Goal: Find specific page/section: Find specific page/section

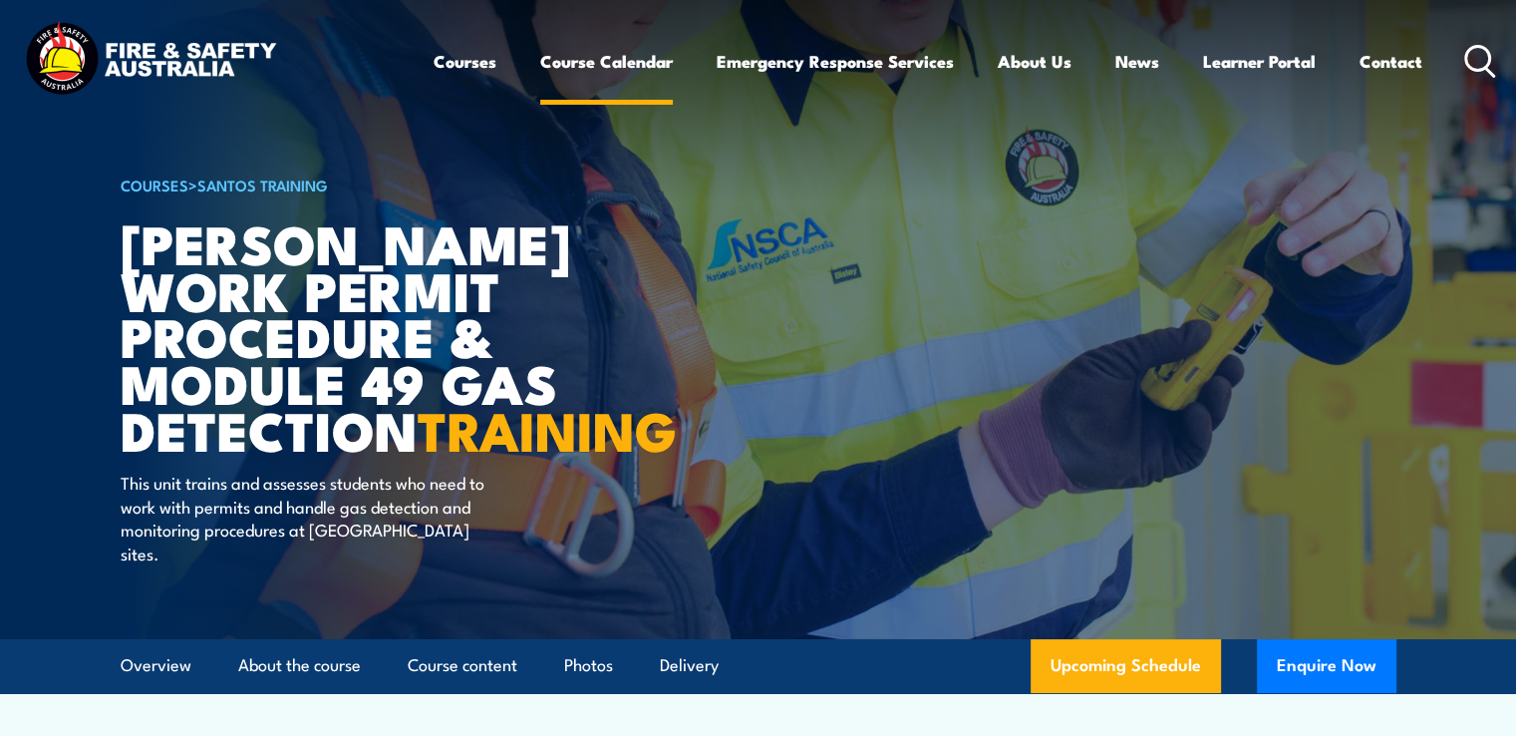
click at [640, 62] on link "Course Calendar" at bounding box center [606, 61] width 133 height 53
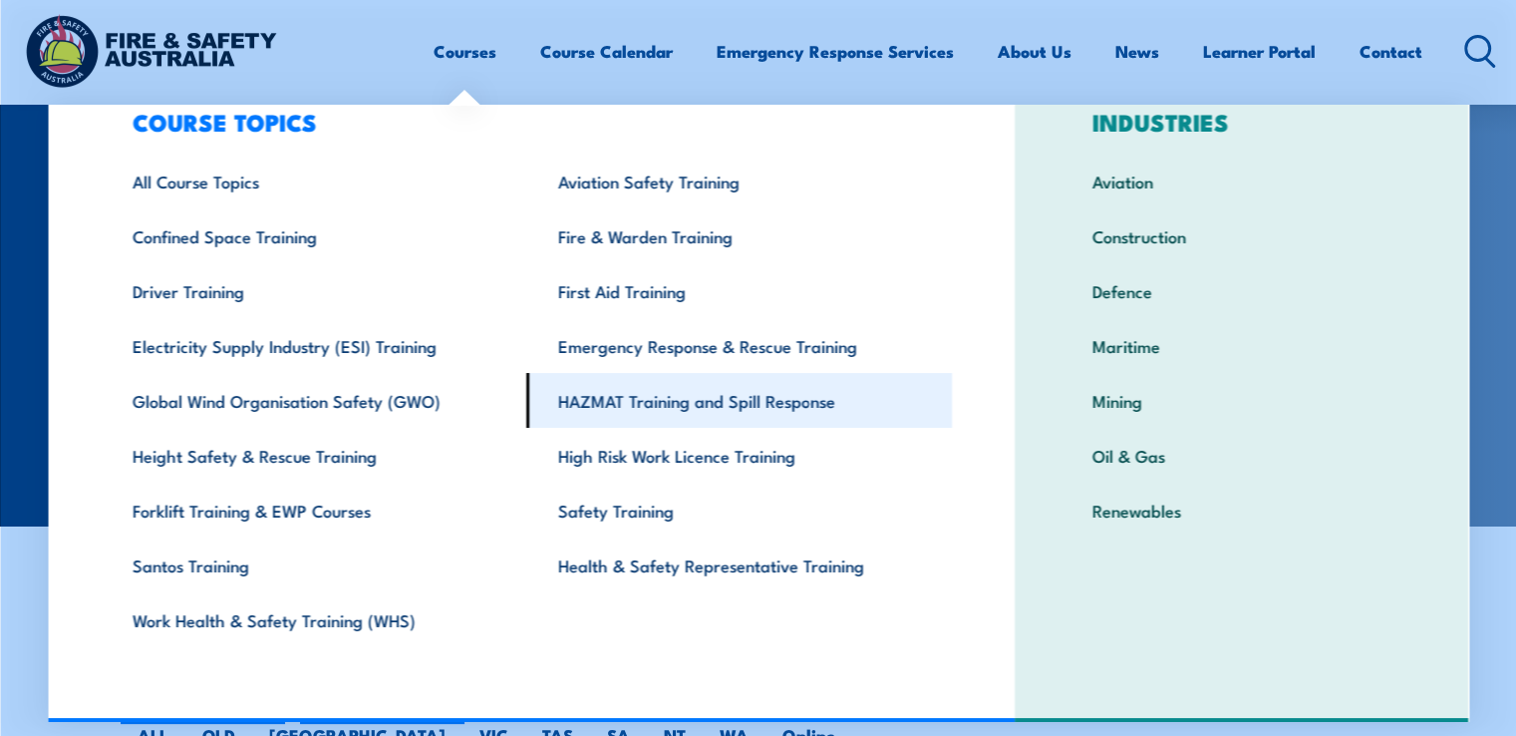
scroll to position [100, 0]
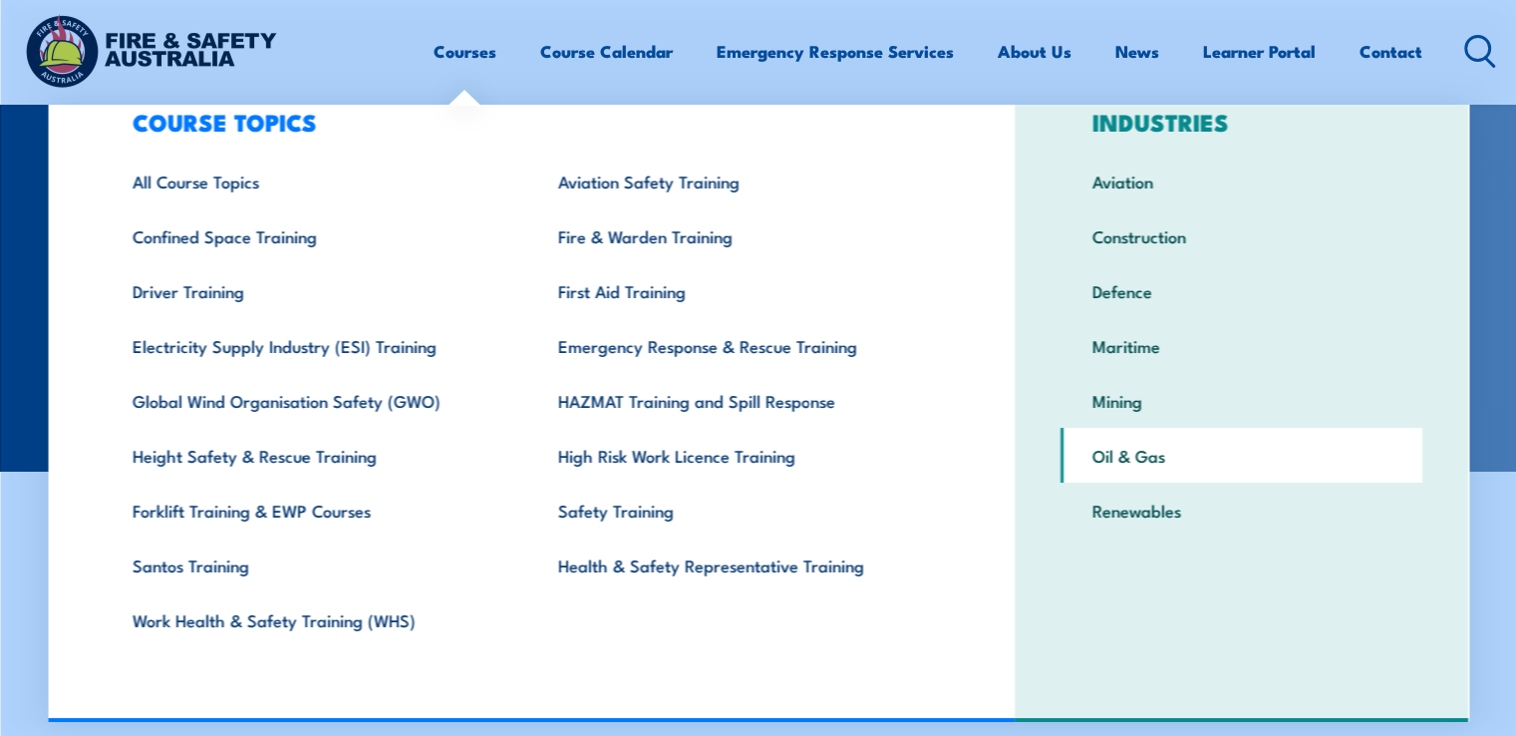
click at [1122, 462] on link "Oil & Gas" at bounding box center [1242, 455] width 362 height 55
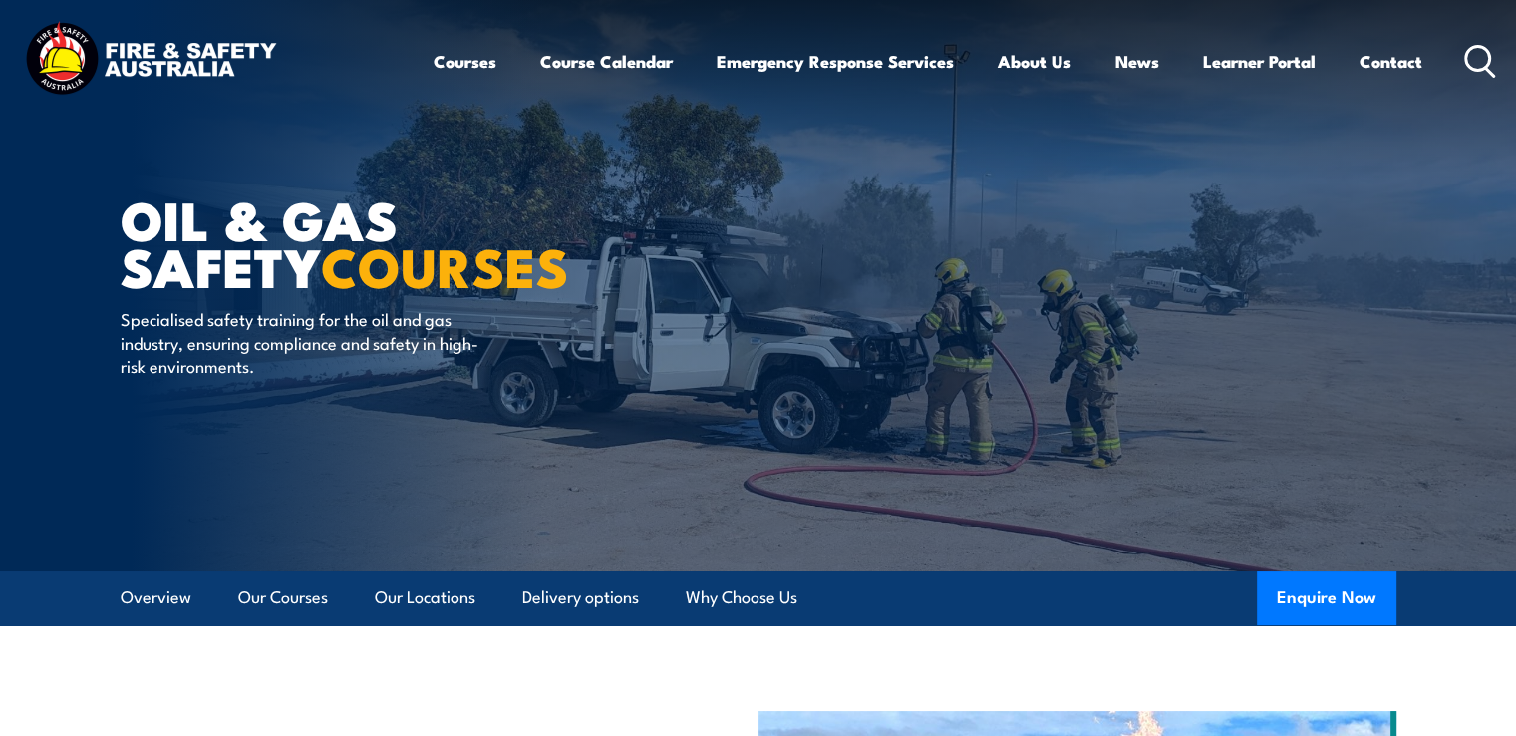
click at [1479, 55] on icon at bounding box center [1480, 61] width 32 height 33
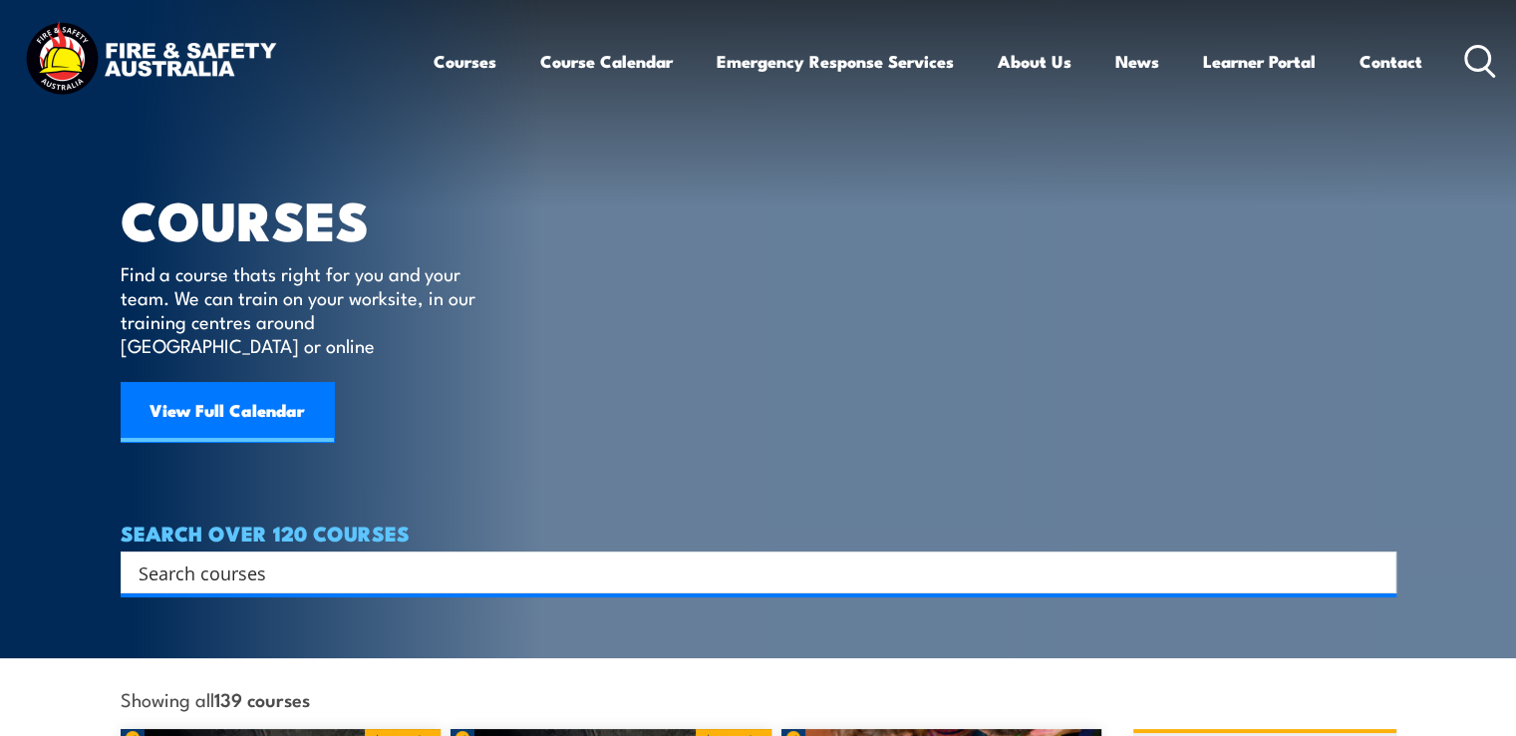
click at [290, 557] on input "Search input" at bounding box center [746, 572] width 1214 height 30
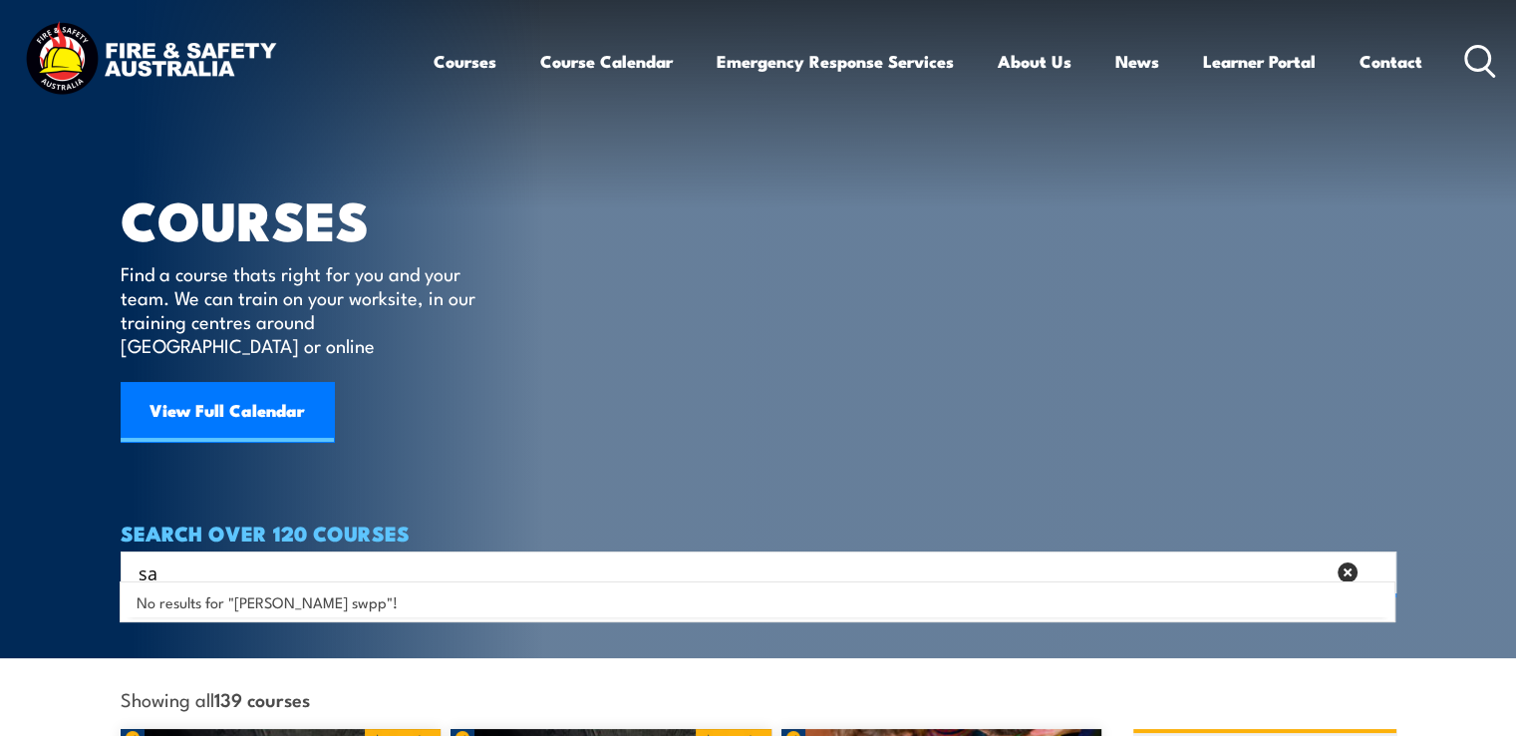
type input "s"
type input "SWPP"
click at [629, 63] on link "Course Calendar" at bounding box center [606, 61] width 133 height 53
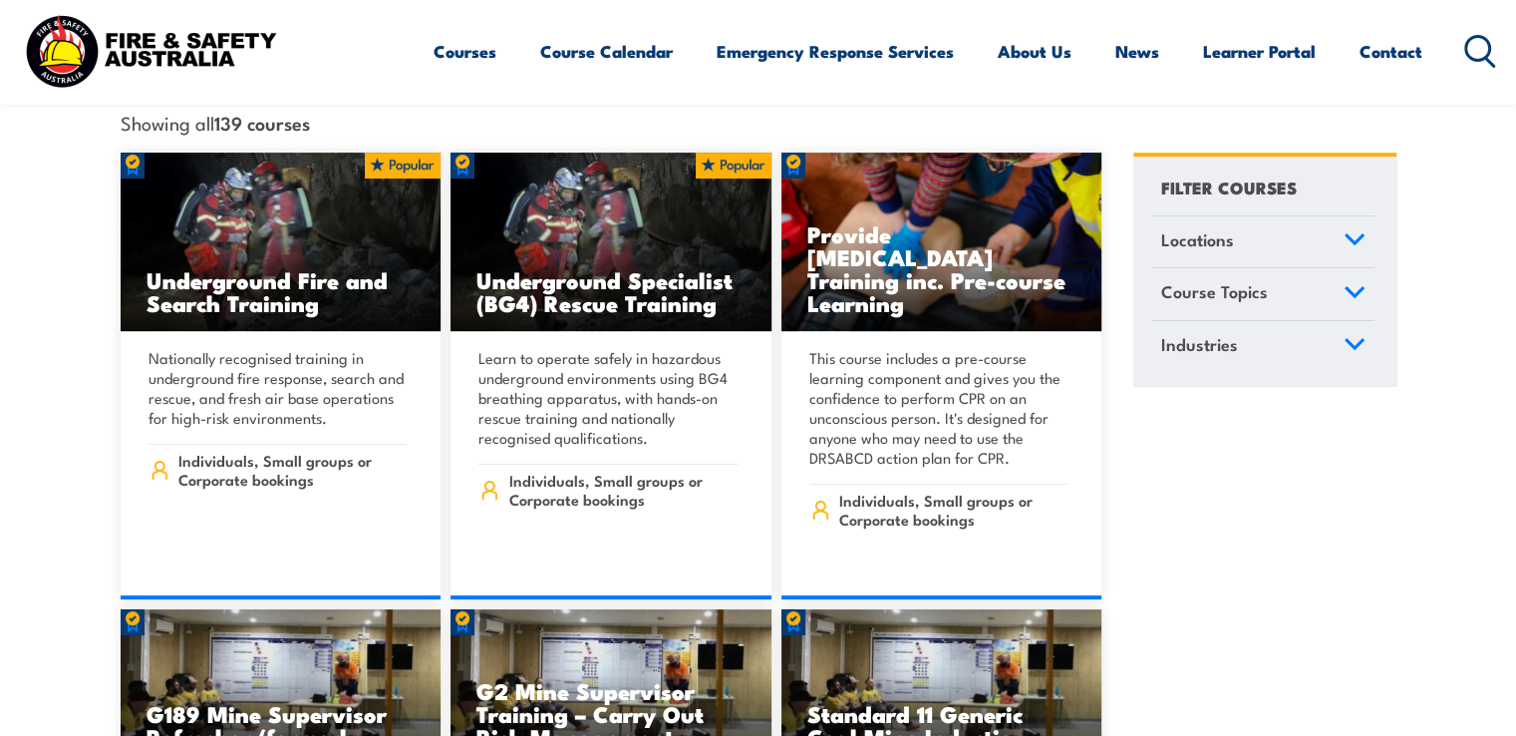
scroll to position [598, 0]
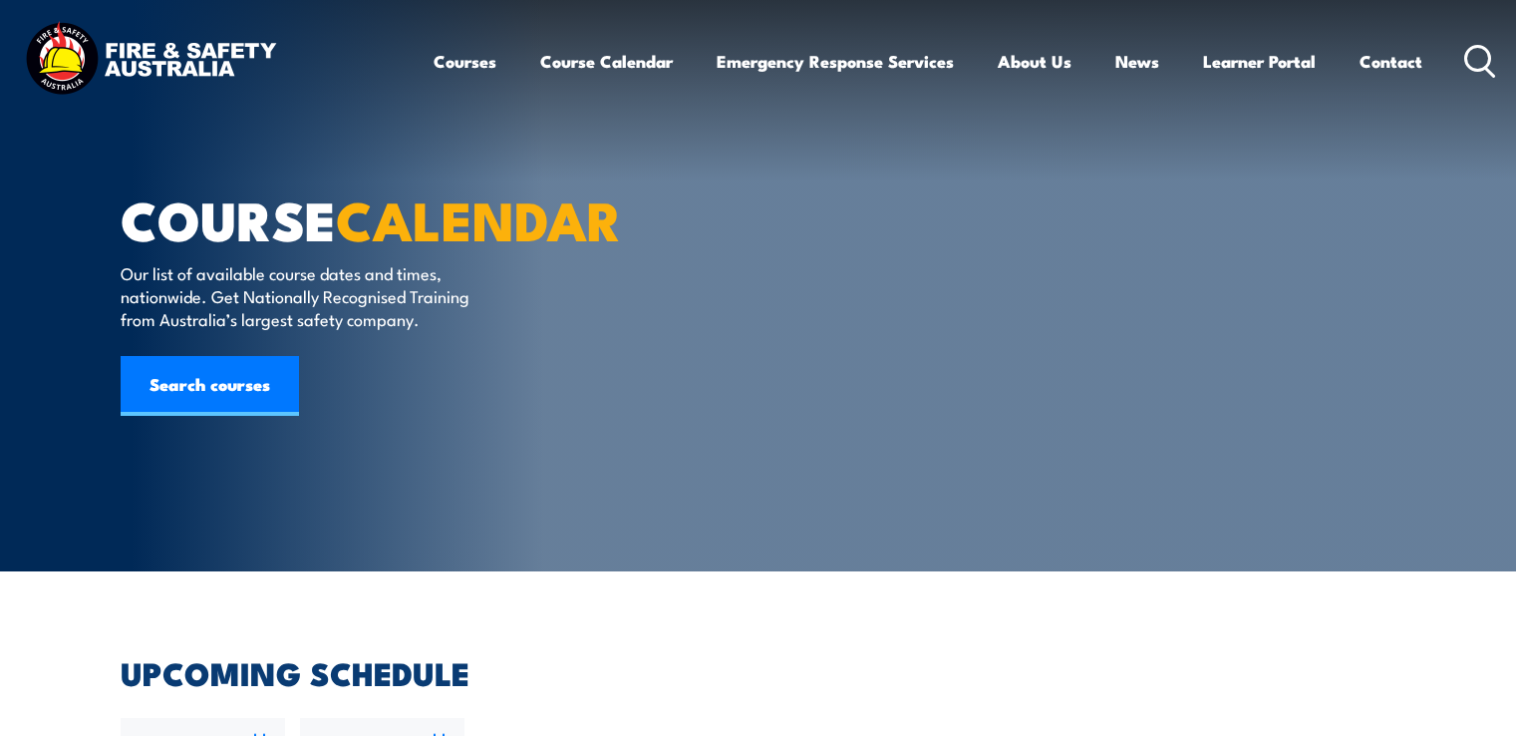
click at [626, 61] on link "Course Calendar" at bounding box center [606, 61] width 133 height 53
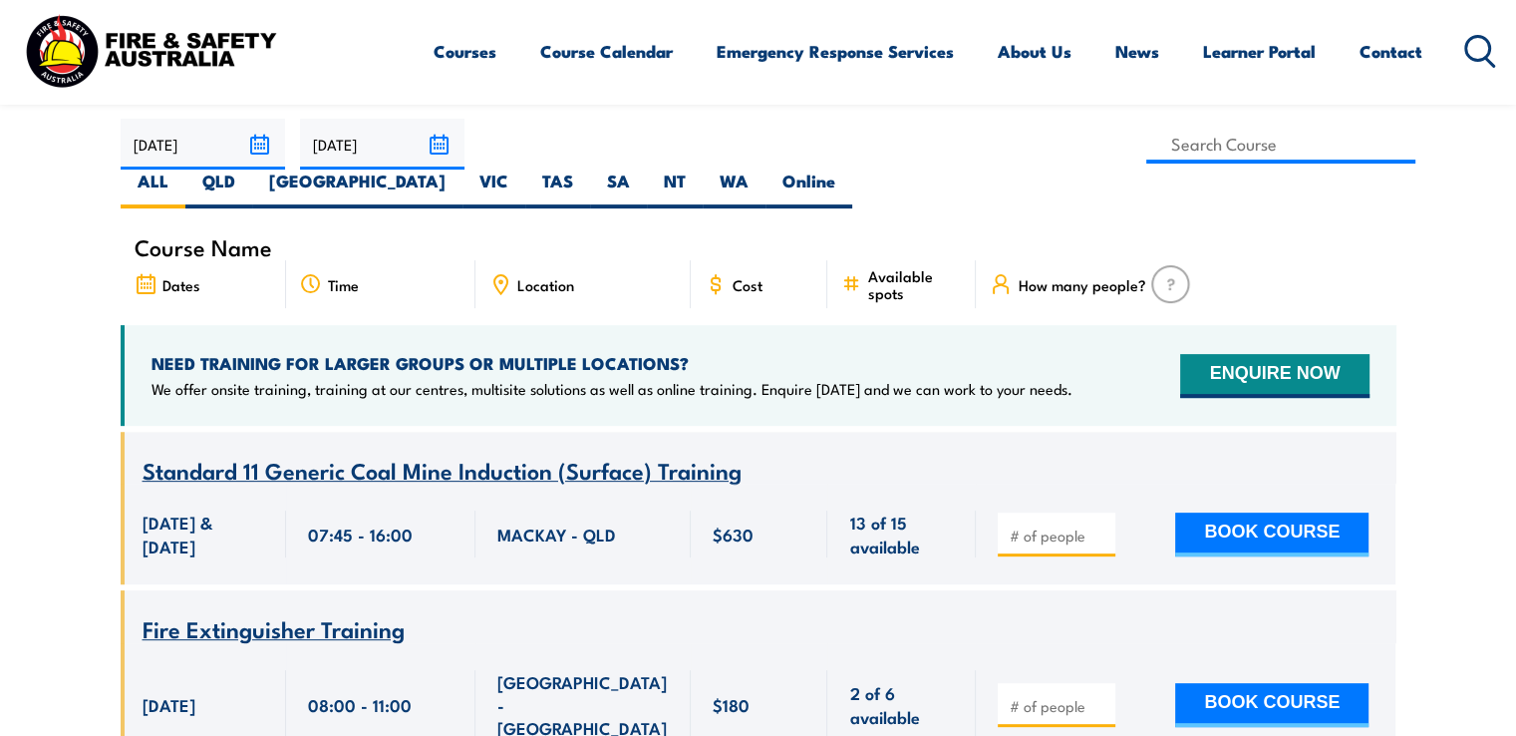
scroll to position [797, 0]
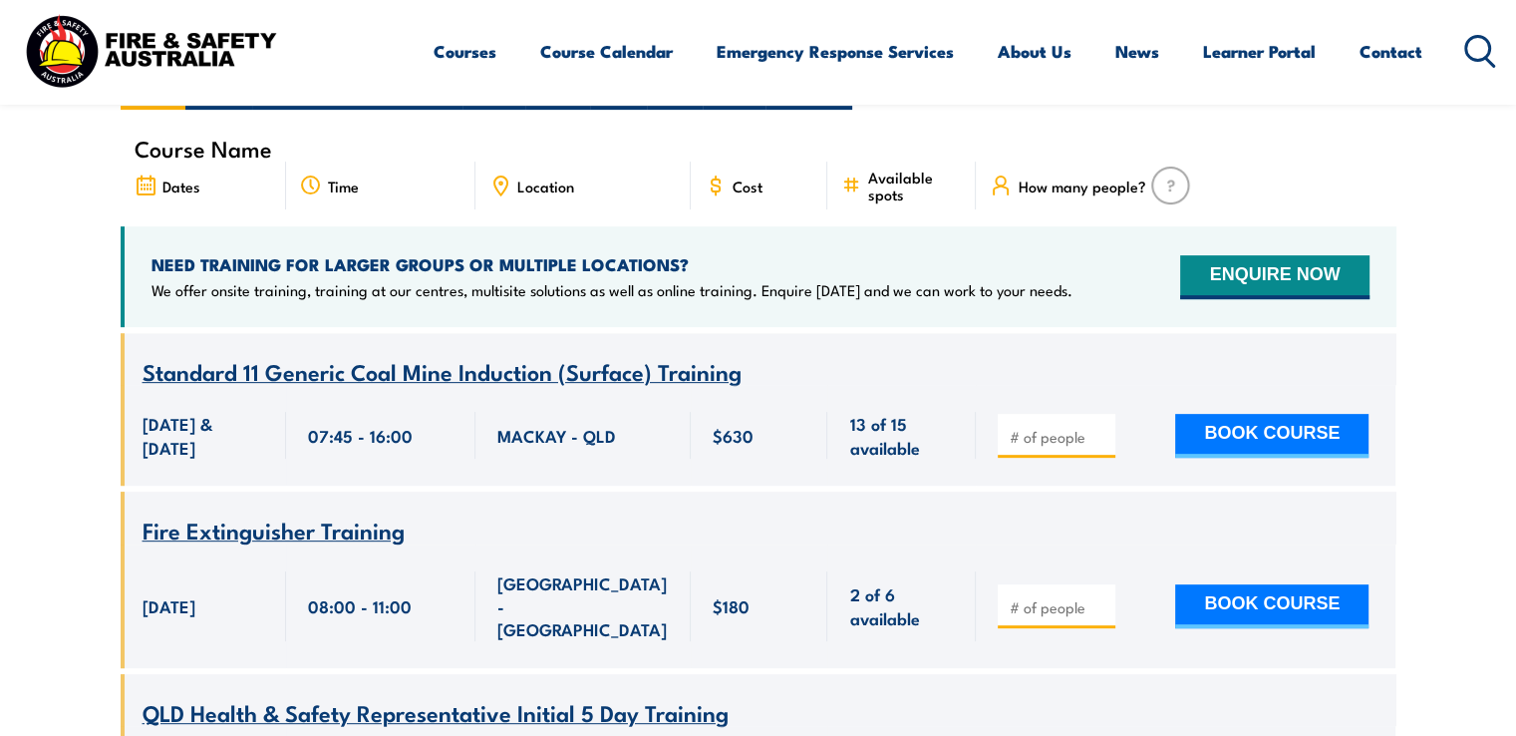
scroll to position [797, 0]
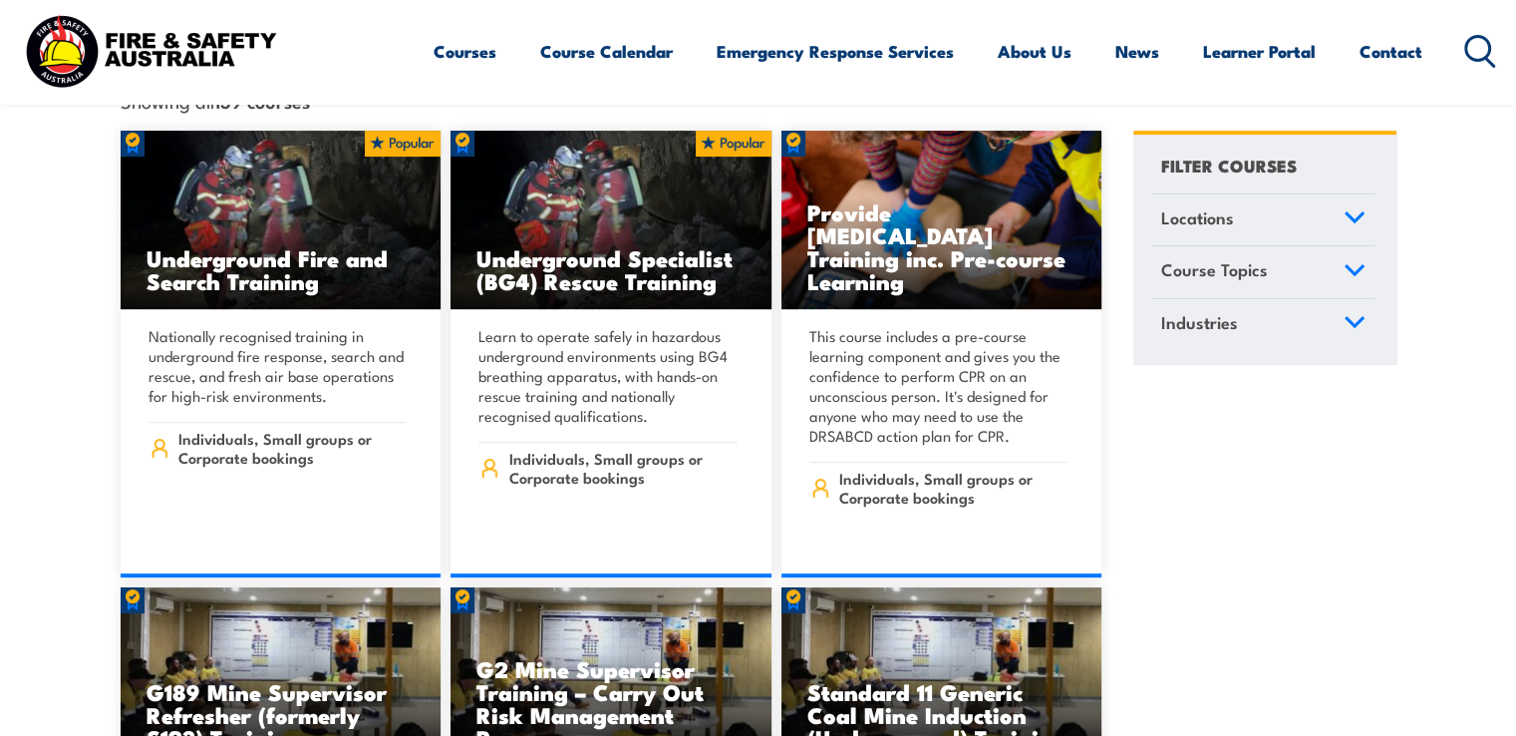
scroll to position [598, 0]
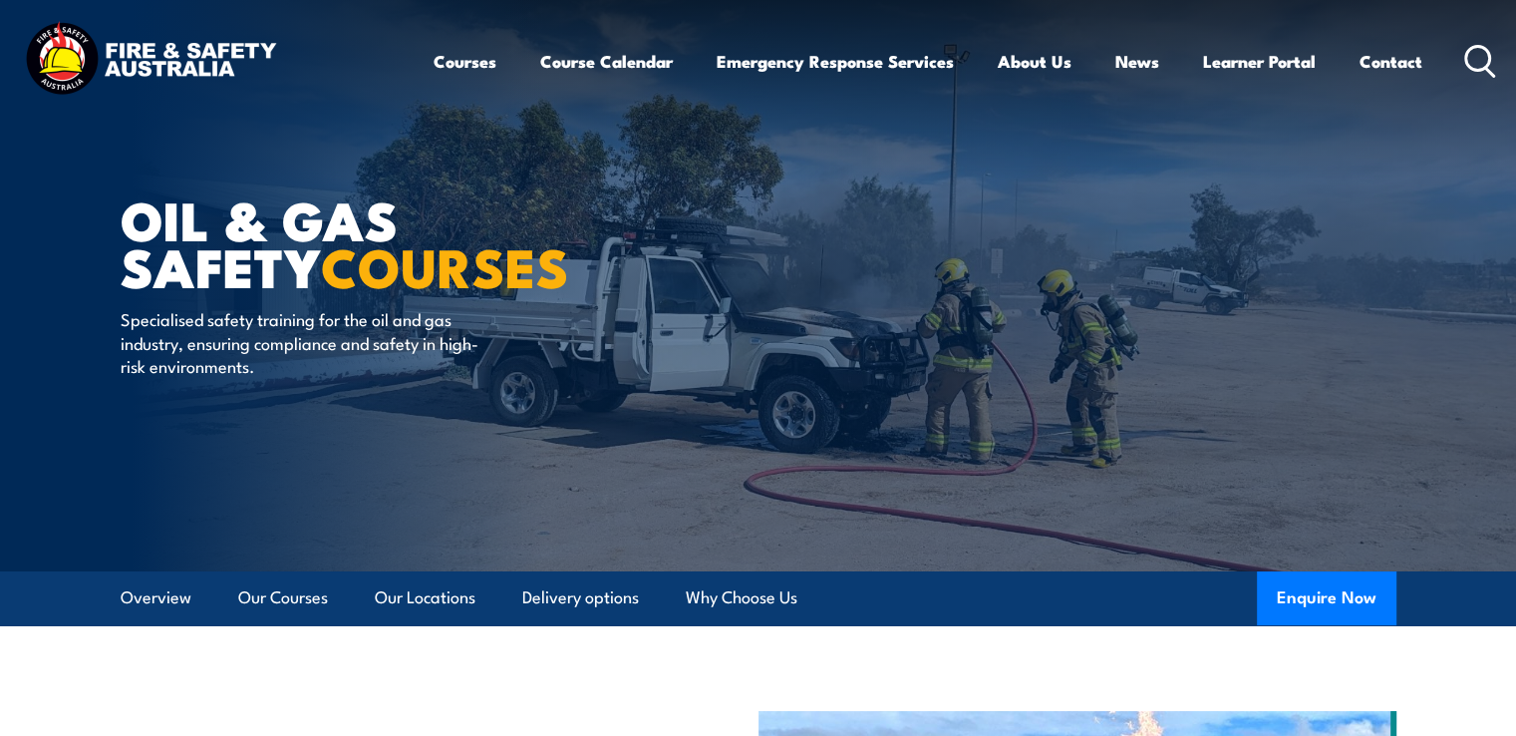
scroll to position [100, 0]
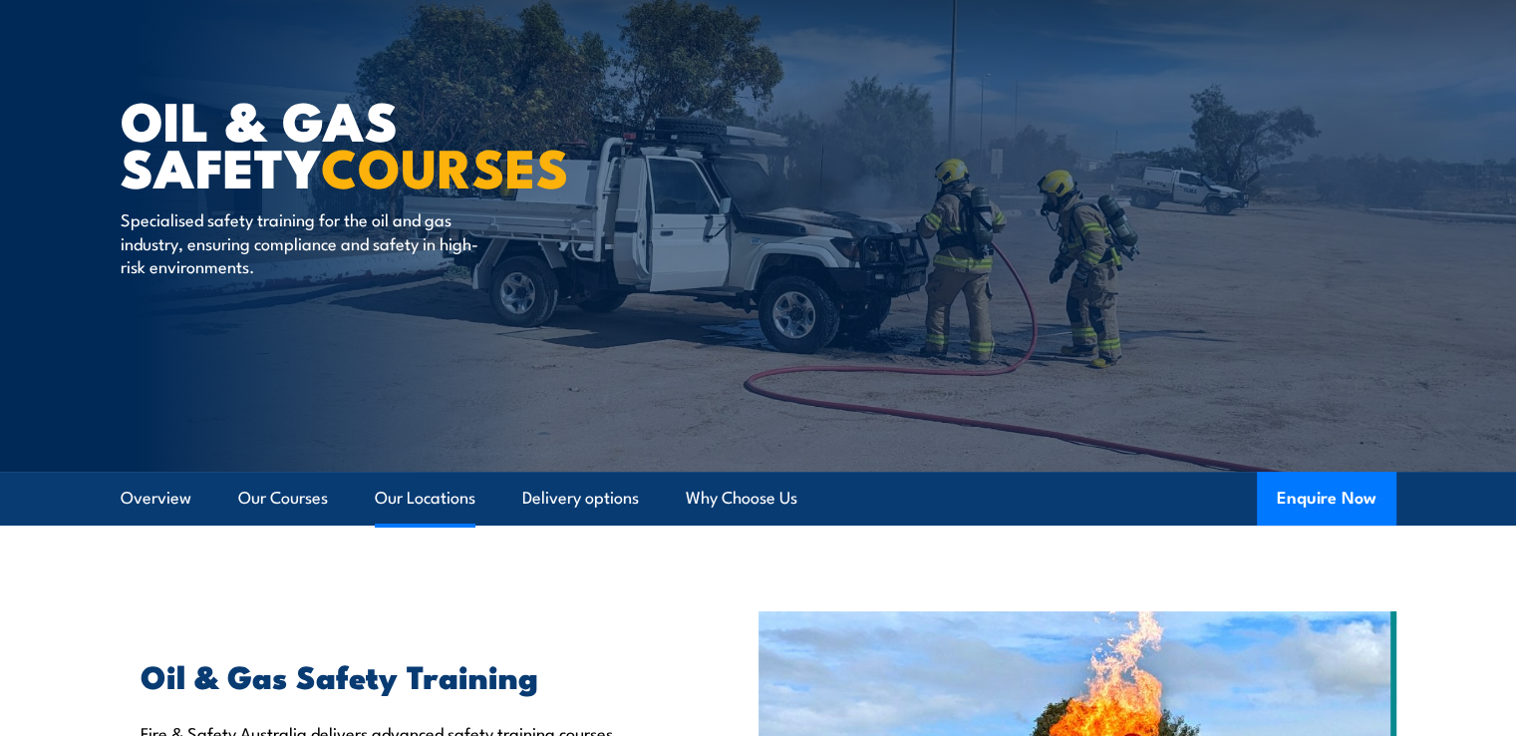
click at [424, 490] on link "Our Locations" at bounding box center [425, 498] width 101 height 53
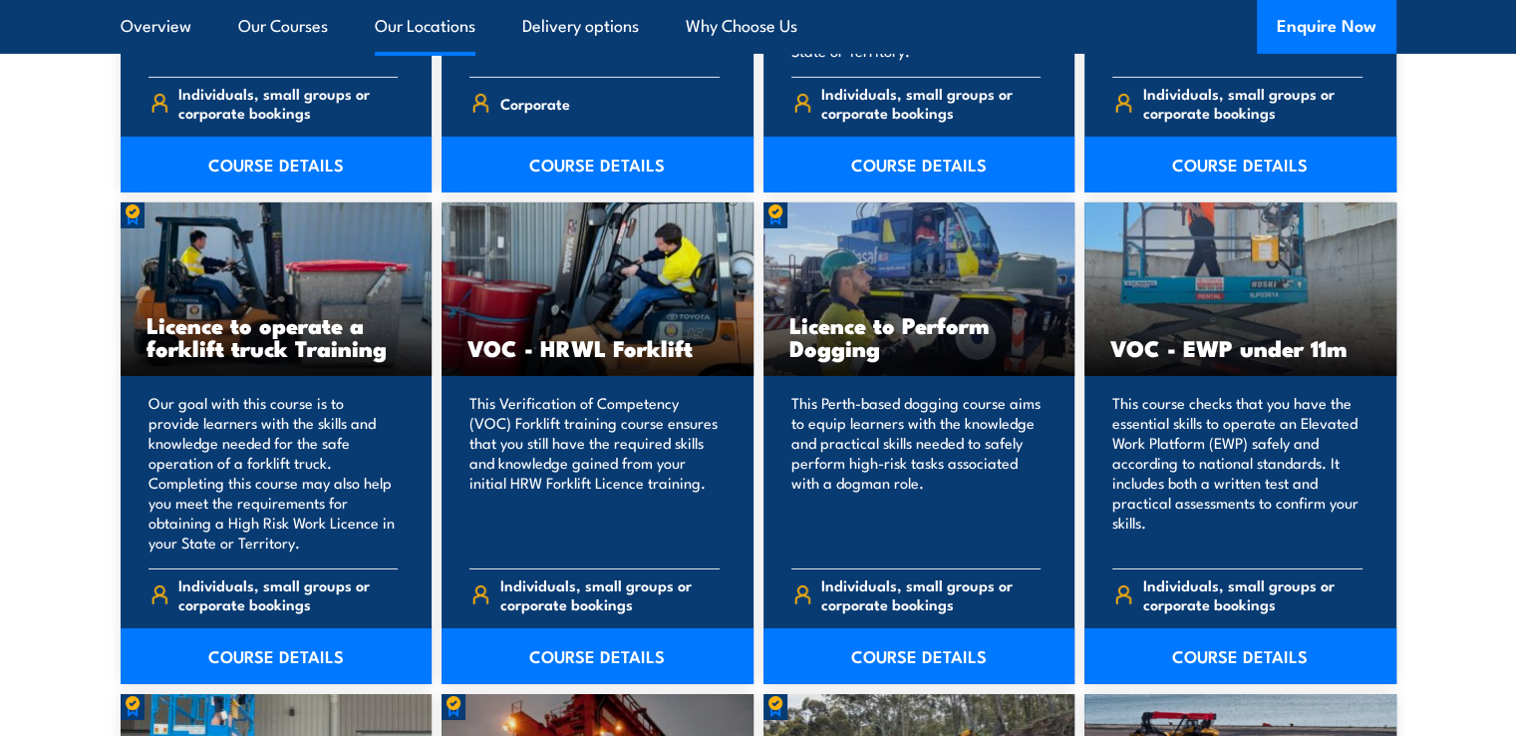
scroll to position [10425, 0]
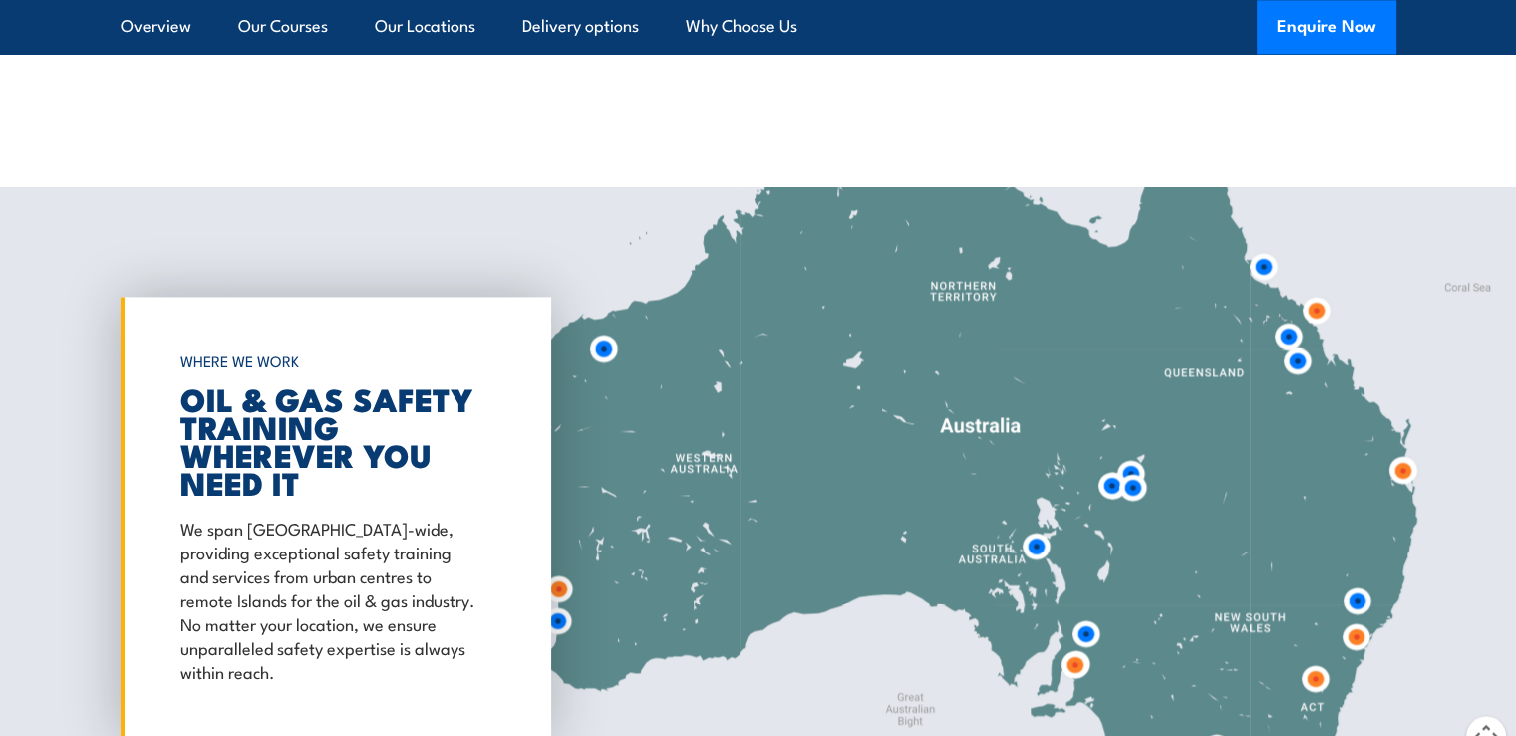
click at [1085, 615] on img at bounding box center [1086, 633] width 37 height 37
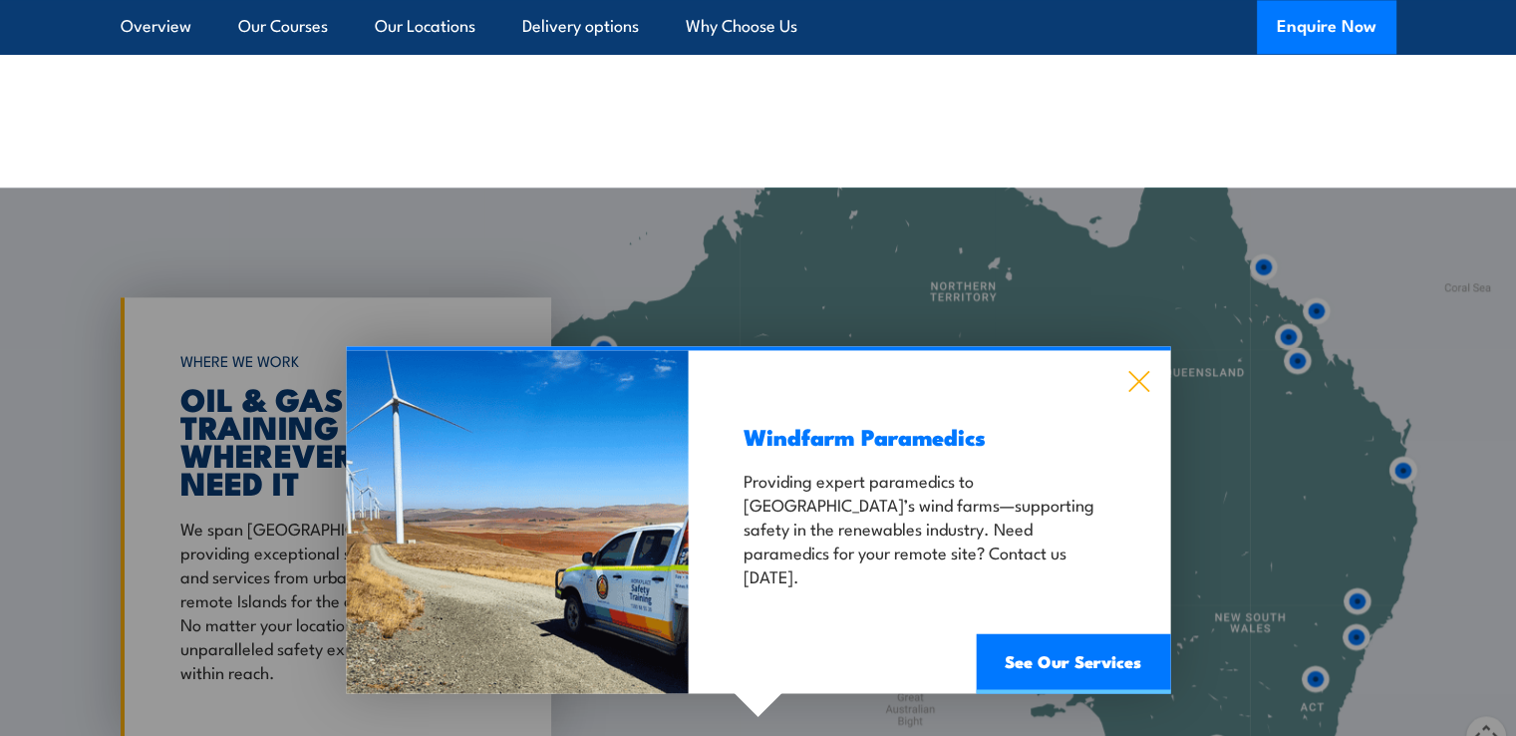
click at [1145, 370] on icon at bounding box center [1138, 381] width 23 height 22
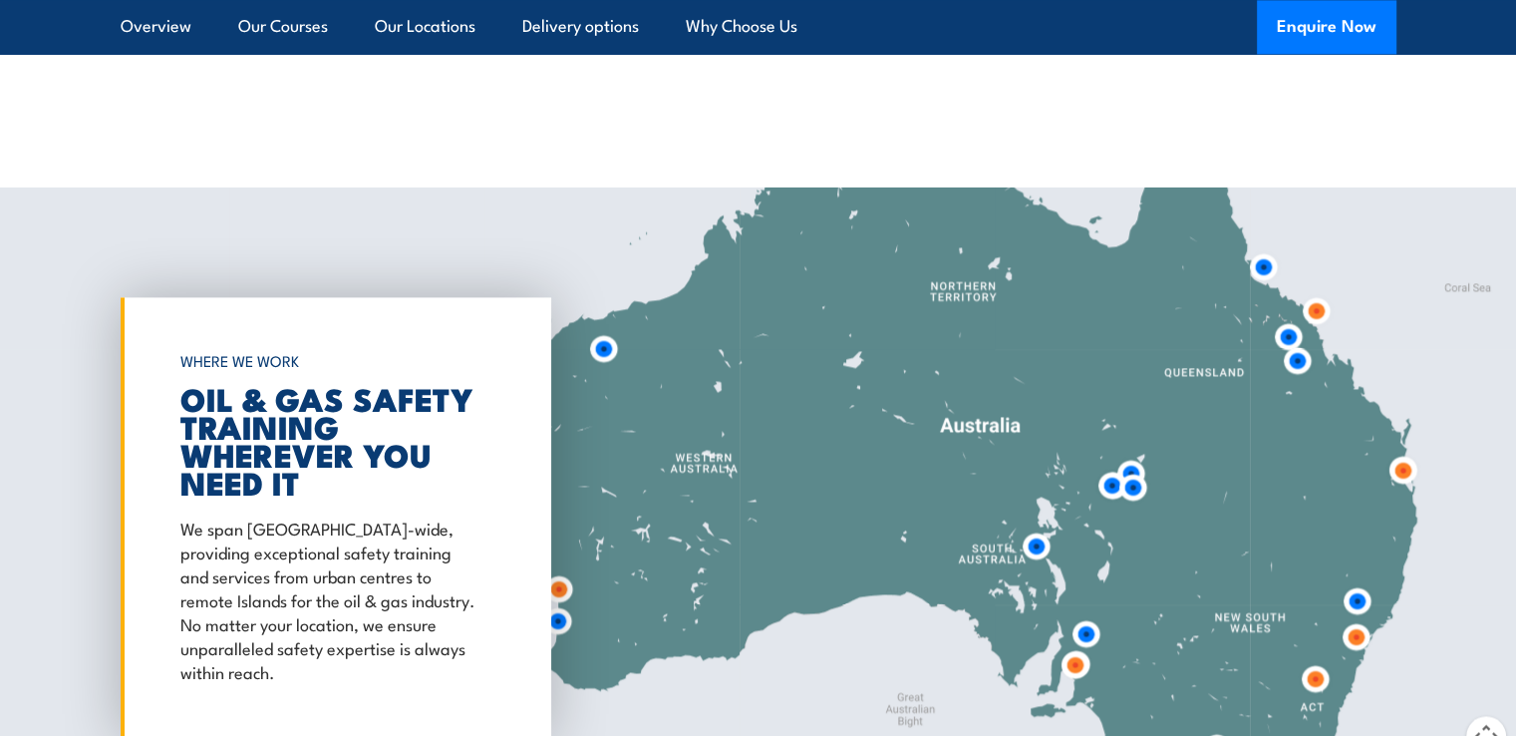
click at [1071, 646] on img at bounding box center [1075, 664] width 37 height 37
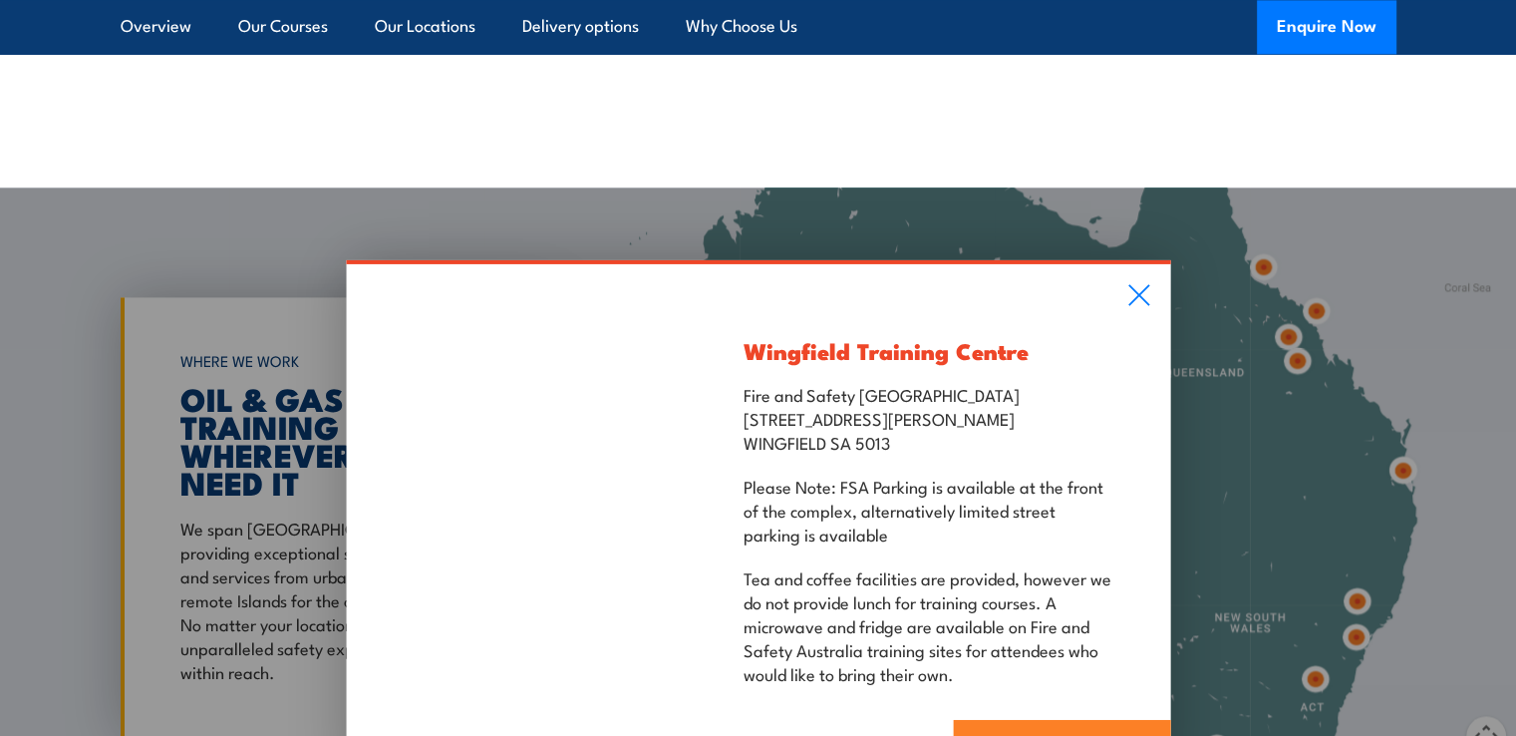
click at [1064, 719] on link "SA Course Schedule" at bounding box center [1061, 749] width 217 height 60
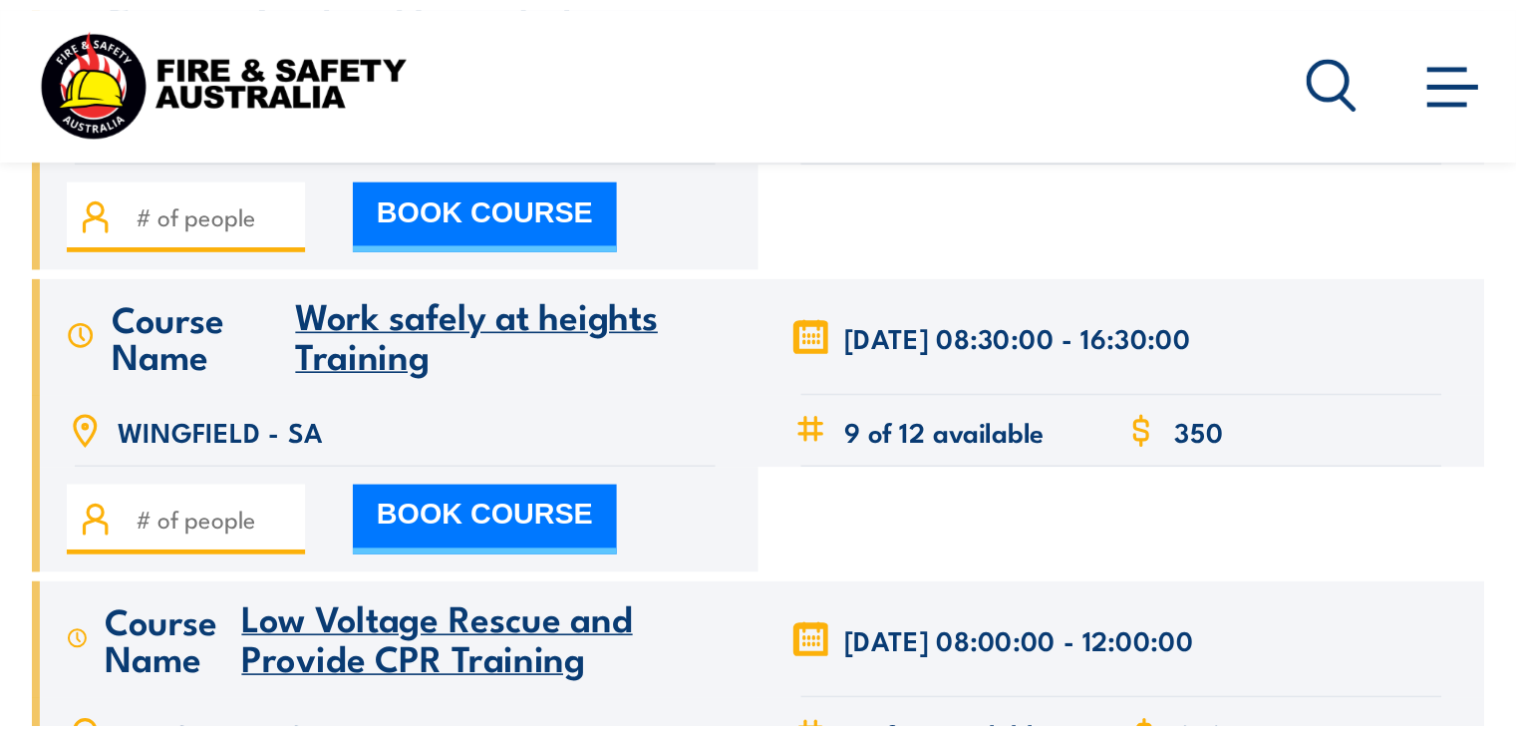
scroll to position [3334, 0]
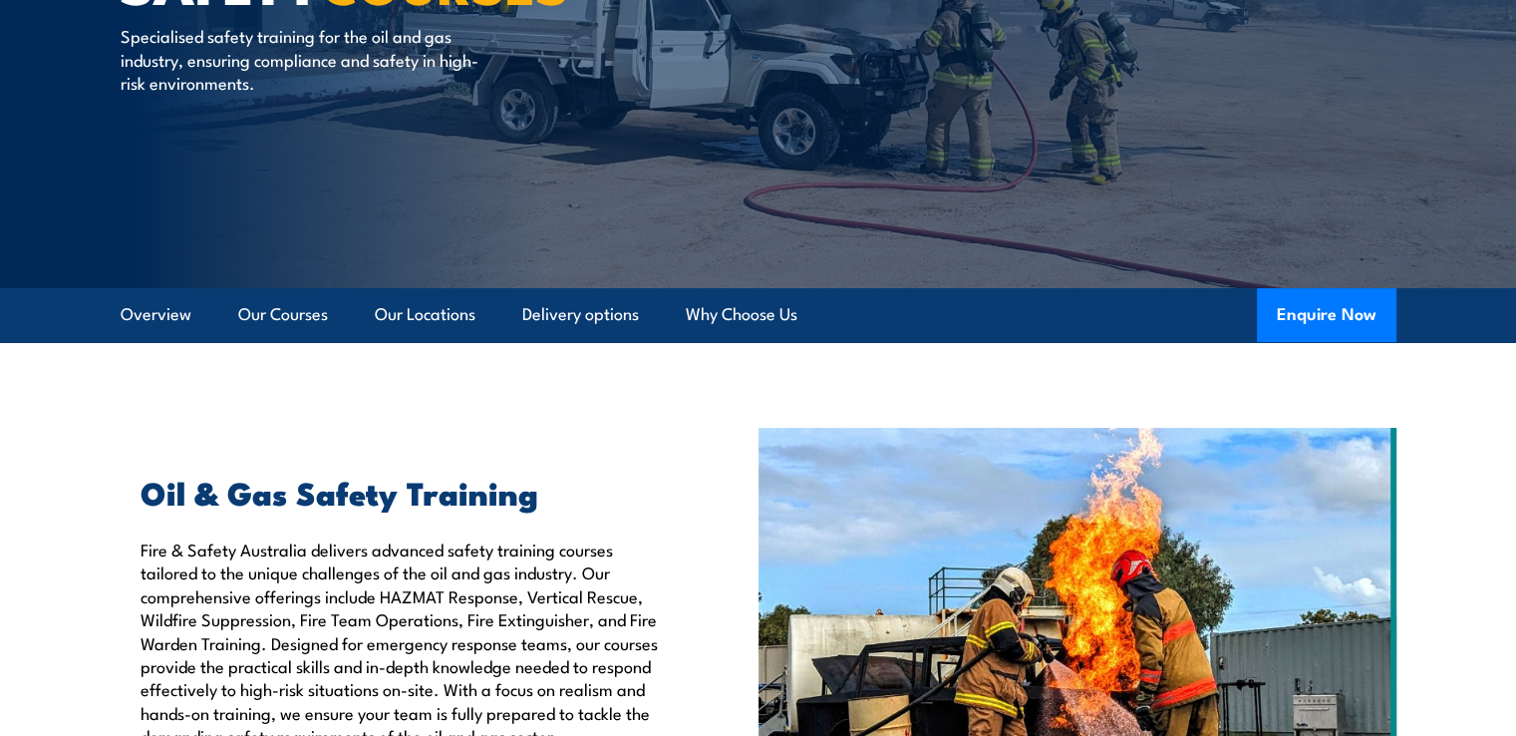
scroll to position [100, 0]
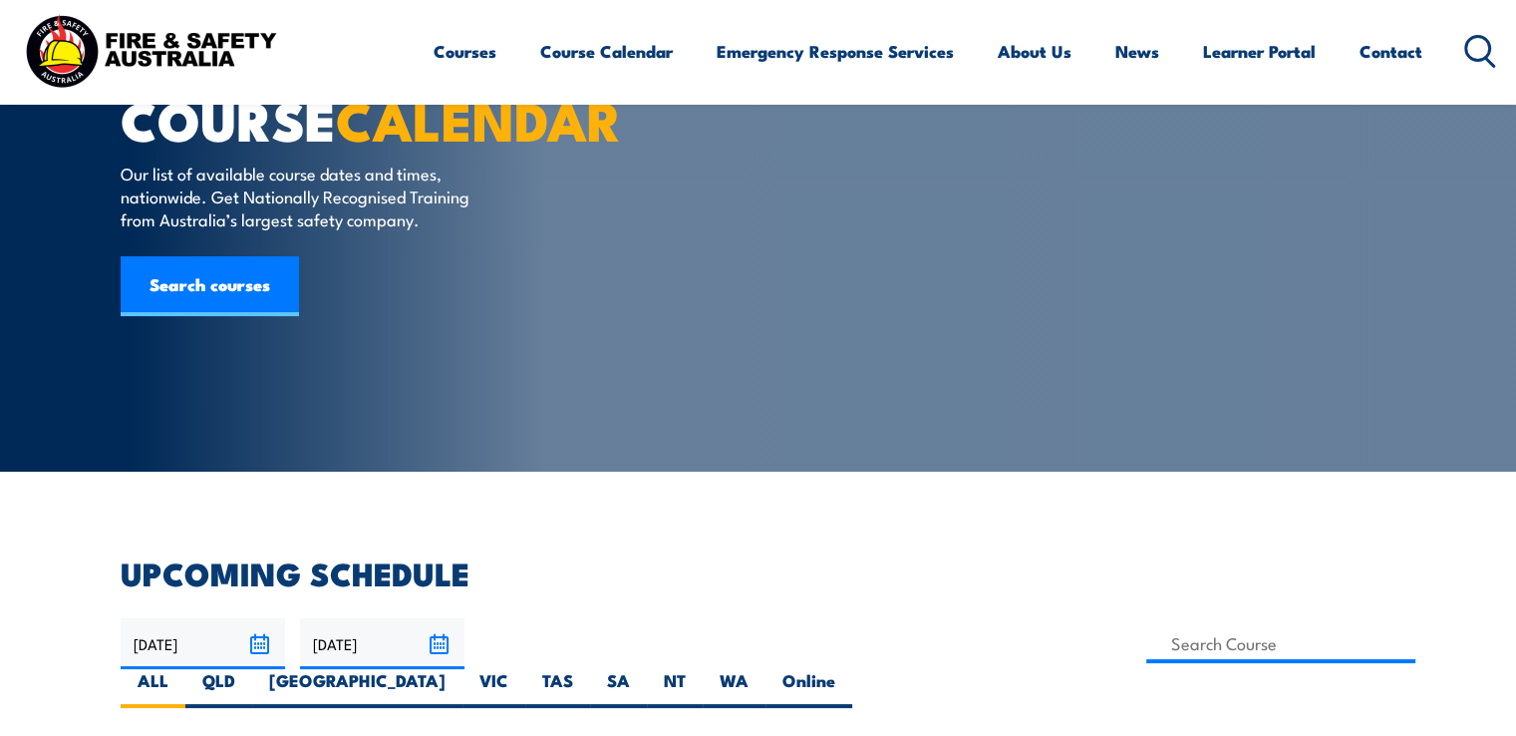
scroll to position [100, 0]
